Goal: Task Accomplishment & Management: Use online tool/utility

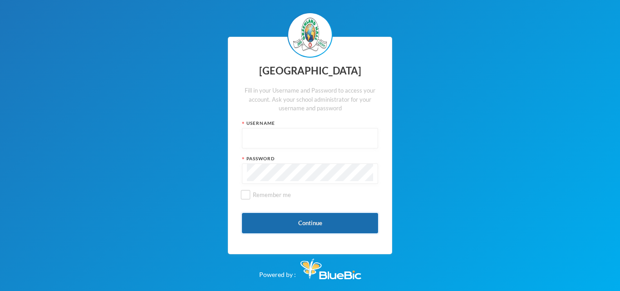
type input "glh23es30"
click at [293, 216] on button "Continue" at bounding box center [310, 223] width 136 height 20
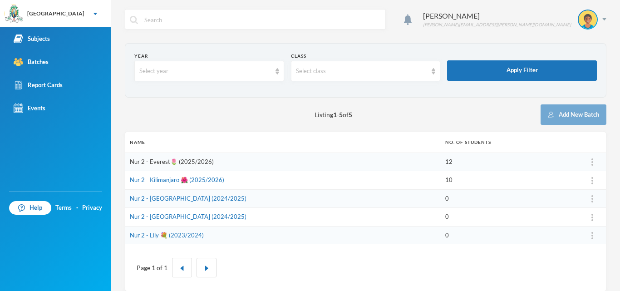
click at [159, 163] on link "Nur 2 - Everest🌷 (2025/2026)" at bounding box center [172, 161] width 84 height 7
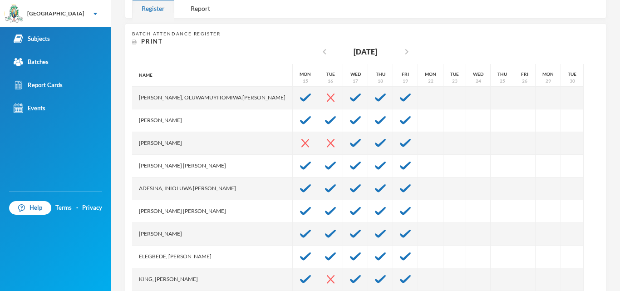
scroll to position [178, 0]
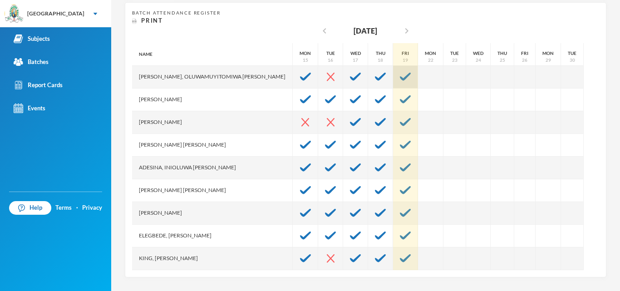
click at [400, 76] on img at bounding box center [405, 77] width 11 height 8
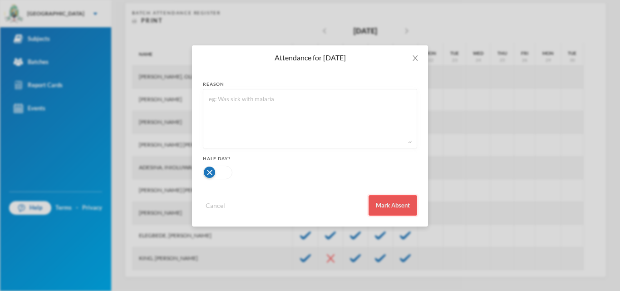
click at [389, 202] on button "Mark Absent" at bounding box center [393, 205] width 49 height 20
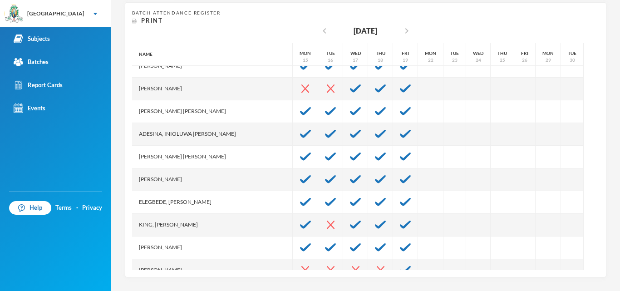
scroll to position [68, 0]
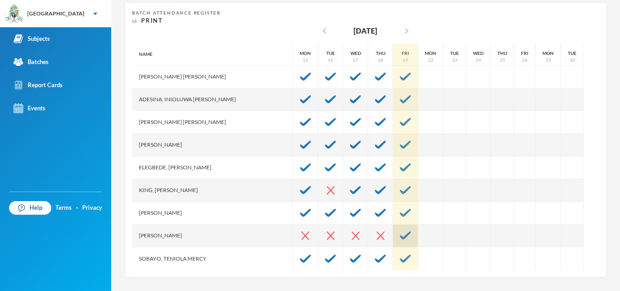
click at [393, 233] on div at bounding box center [405, 236] width 25 height 23
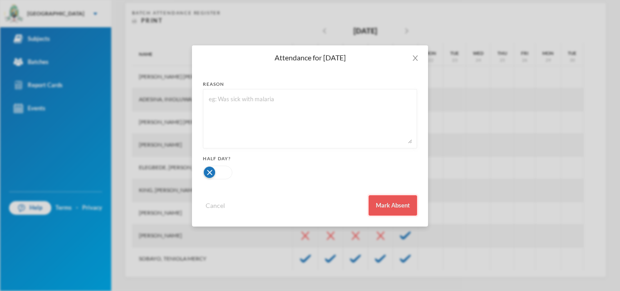
click at [381, 203] on button "Mark Absent" at bounding box center [393, 205] width 49 height 20
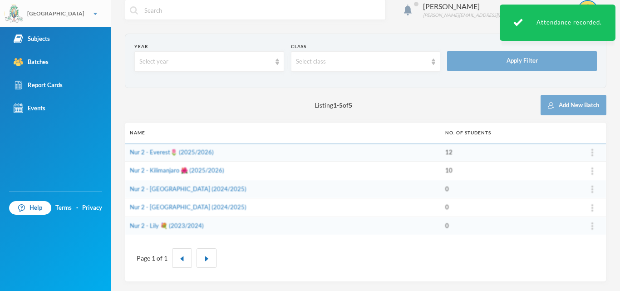
scroll to position [10, 0]
click at [156, 173] on link "Nur 2 - Kilimanjaro 🌺 (2025/2026)" at bounding box center [177, 170] width 94 height 7
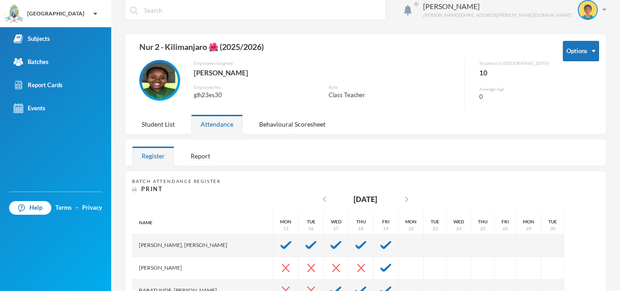
scroll to position [178, 0]
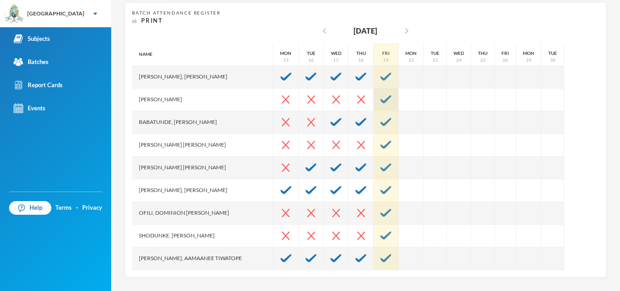
click at [380, 98] on img at bounding box center [385, 99] width 11 height 8
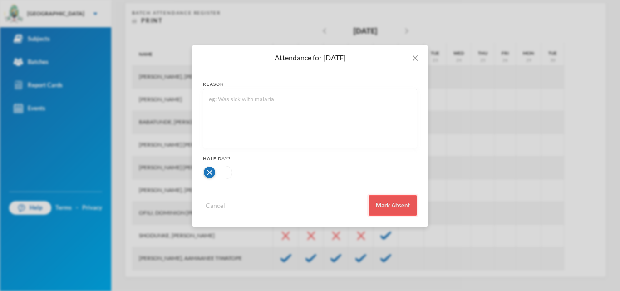
click at [384, 201] on button "Mark Absent" at bounding box center [393, 205] width 49 height 20
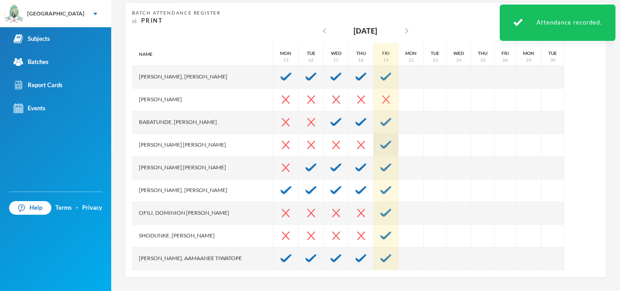
click at [374, 151] on div at bounding box center [386, 145] width 25 height 23
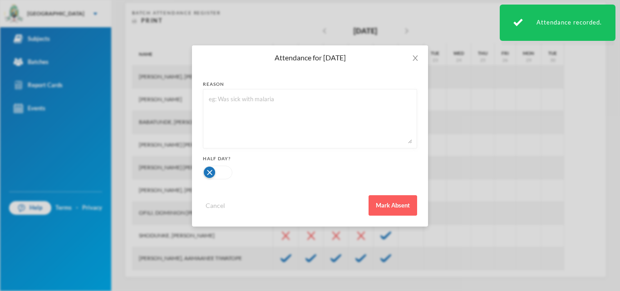
click at [390, 216] on div "reason Half Day? Cancel Mark Absent" at bounding box center [310, 148] width 236 height 157
click at [401, 204] on button "Mark Absent" at bounding box center [393, 205] width 49 height 20
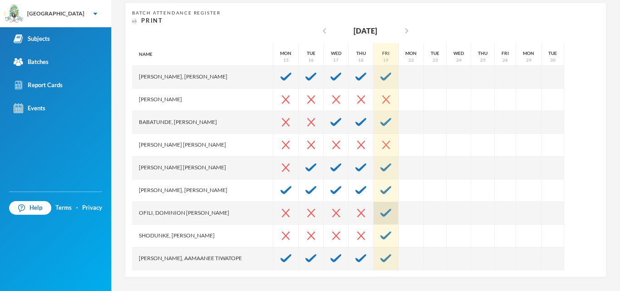
click at [380, 214] on img at bounding box center [385, 213] width 11 height 8
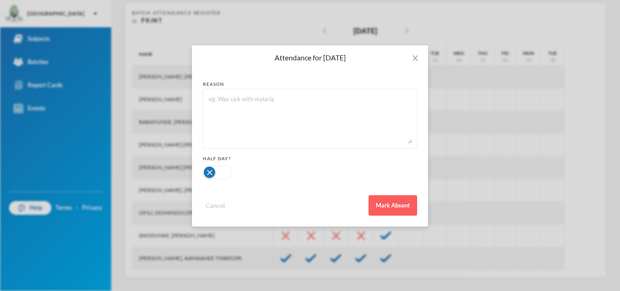
click at [377, 218] on div "reason Half Day? Cancel Mark Absent" at bounding box center [310, 148] width 236 height 157
click at [390, 207] on button "Mark Absent" at bounding box center [393, 205] width 49 height 20
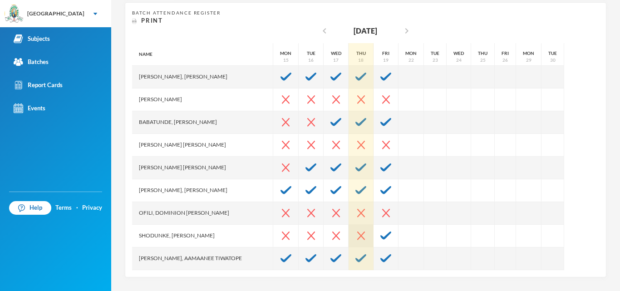
click at [357, 234] on img at bounding box center [361, 236] width 8 height 9
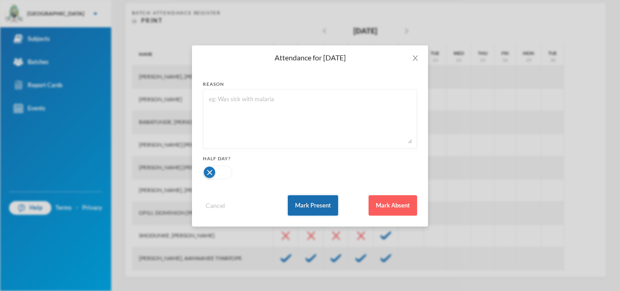
click at [324, 210] on button "Mark Present" at bounding box center [313, 205] width 50 height 20
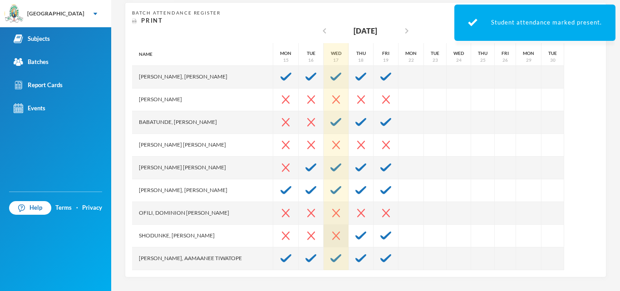
click at [332, 233] on img at bounding box center [336, 236] width 8 height 9
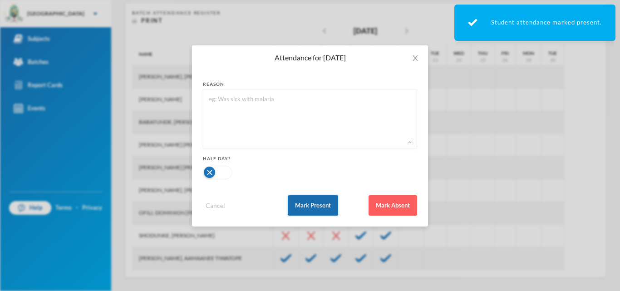
click at [317, 203] on button "Mark Present" at bounding box center [313, 205] width 50 height 20
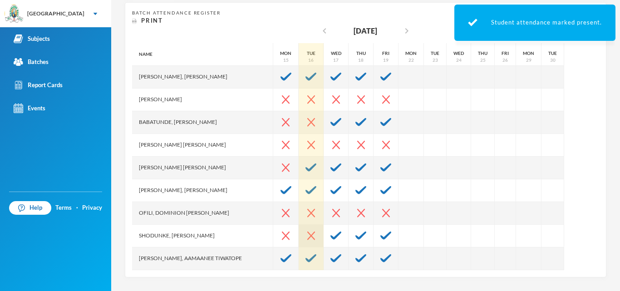
click at [307, 237] on img at bounding box center [311, 236] width 8 height 9
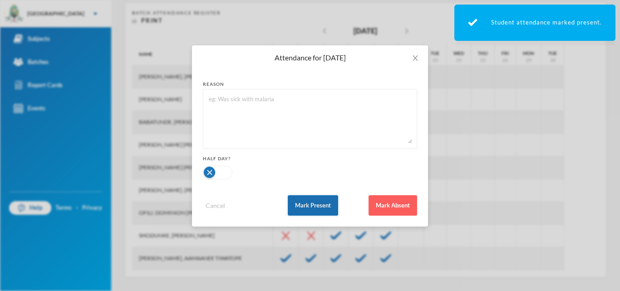
click at [313, 209] on button "Mark Present" at bounding box center [313, 205] width 50 height 20
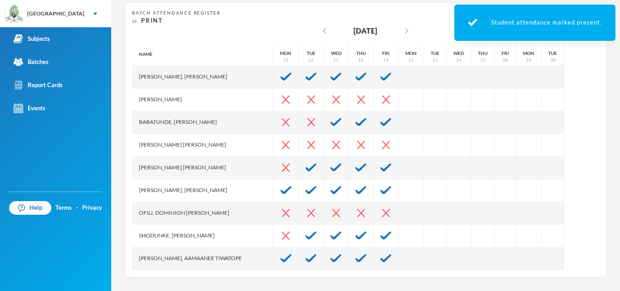
click at [282, 237] on img at bounding box center [286, 236] width 8 height 9
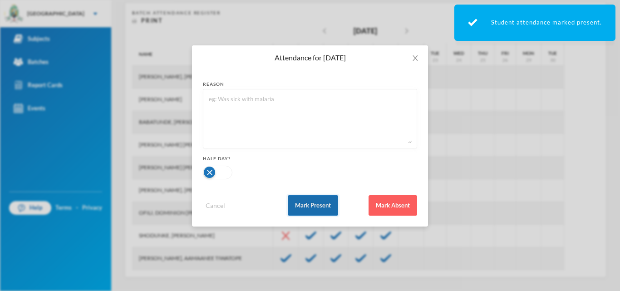
click at [303, 205] on button "Mark Present" at bounding box center [313, 205] width 50 height 20
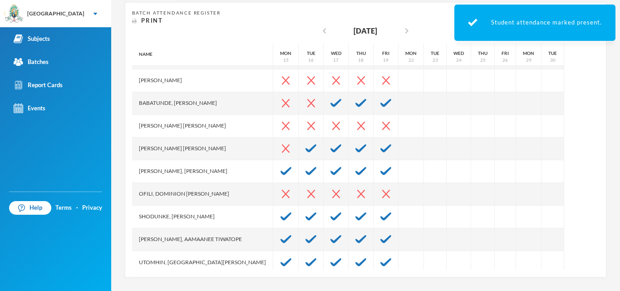
scroll to position [23, 0]
